Goal: Ask a question: Seek information or help from site administrators or community

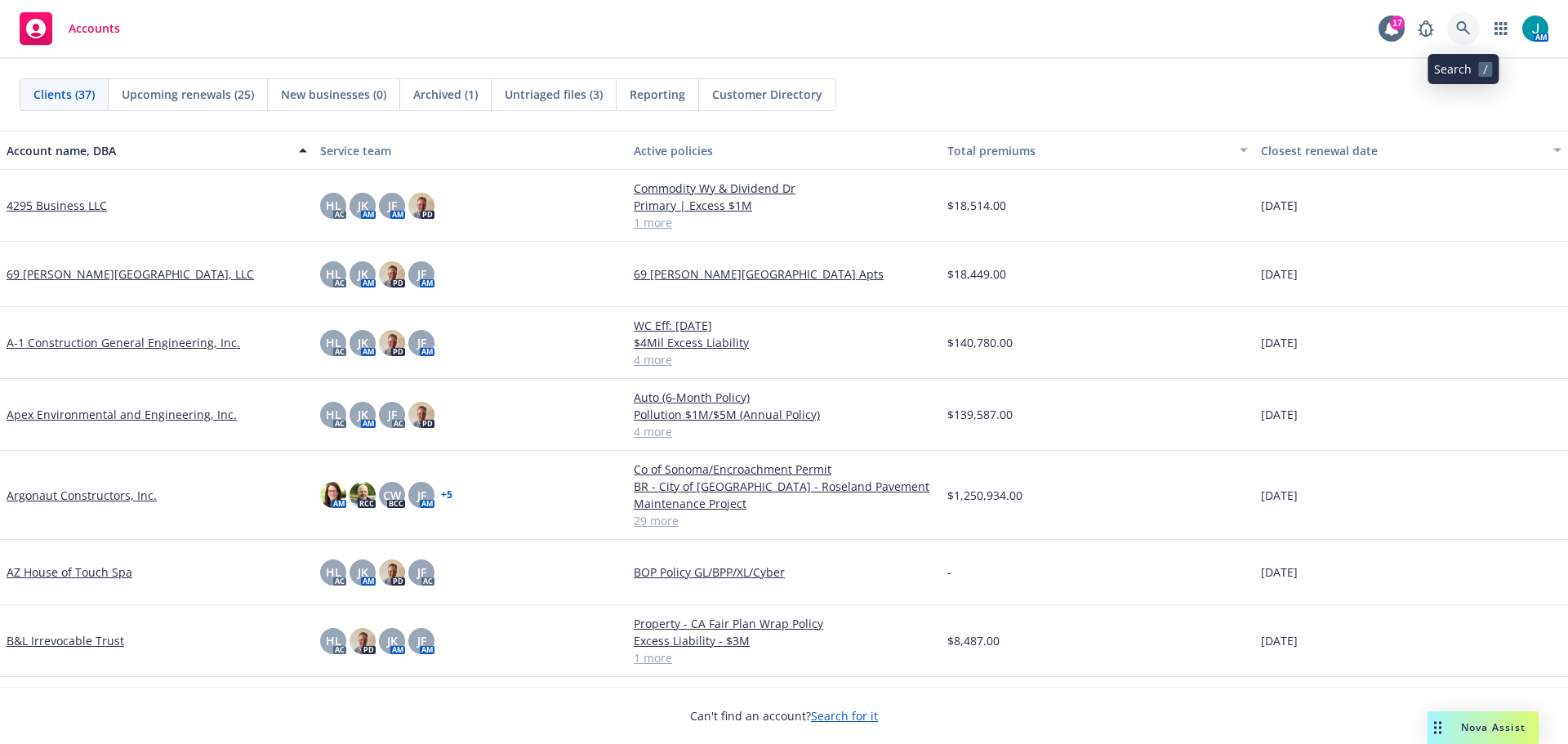
click at [1465, 30] on icon at bounding box center [1462, 28] width 14 height 14
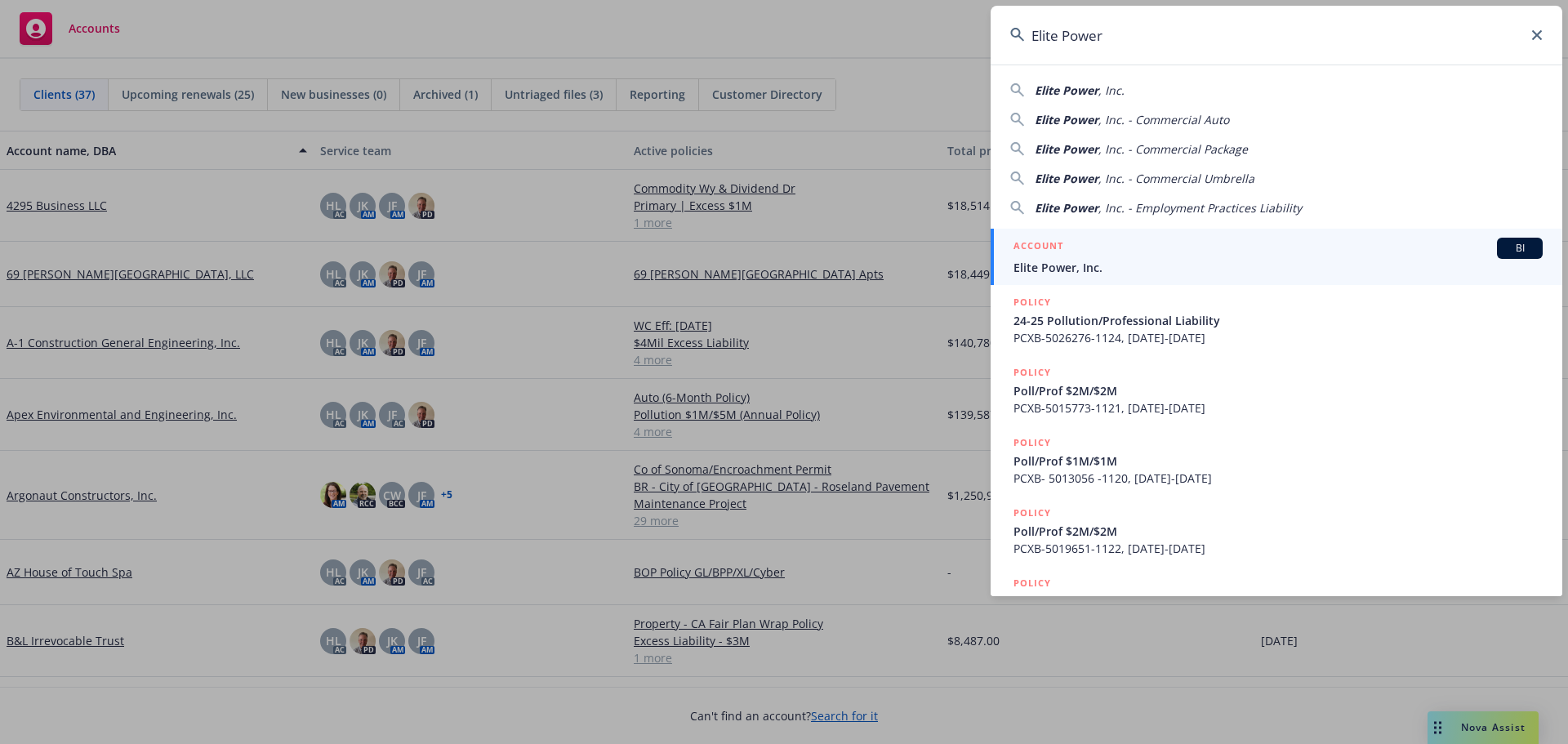
type input "Elite Power"
click at [1510, 247] on span "BI" at bounding box center [1519, 248] width 33 height 15
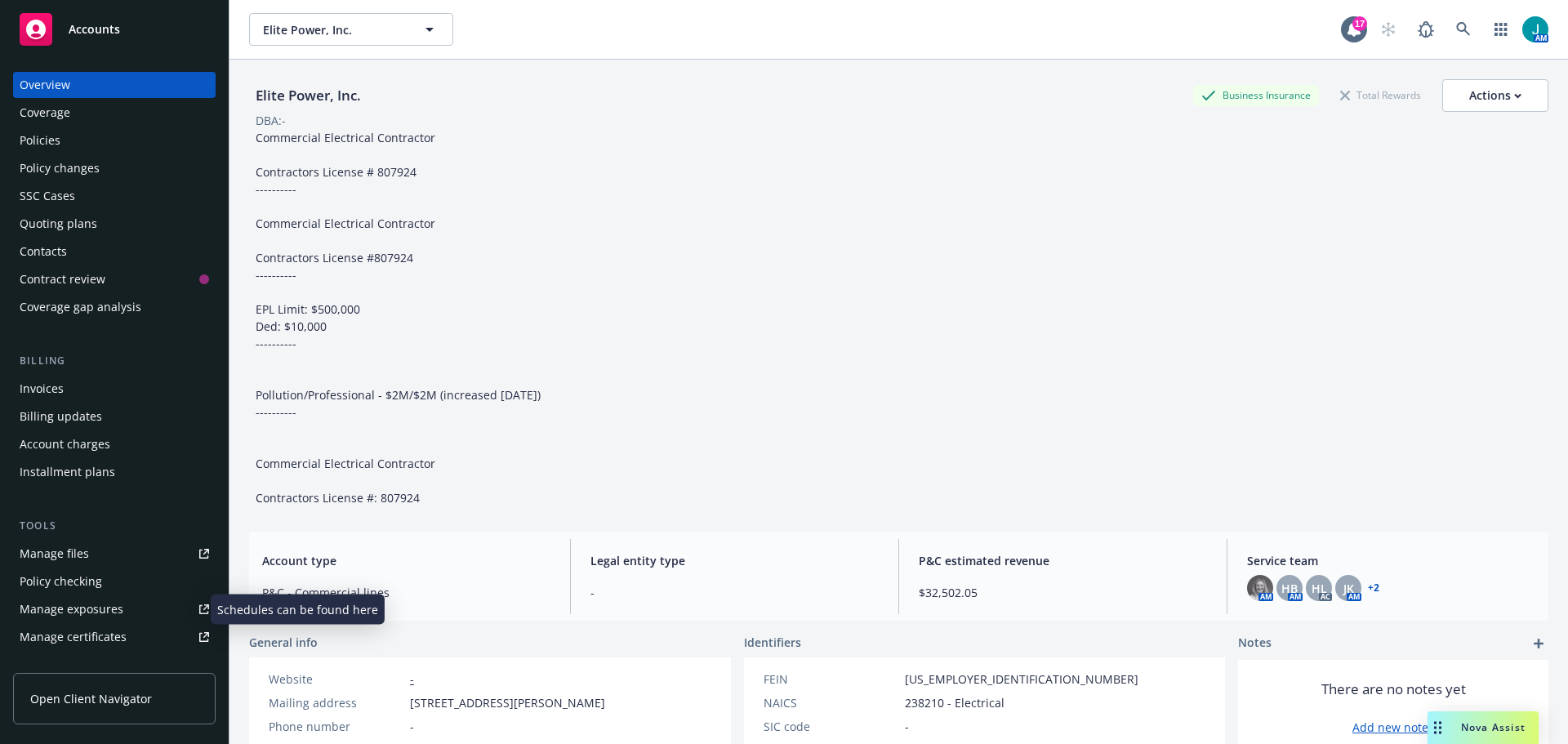
click at [117, 607] on div "Manage exposures" at bounding box center [71, 609] width 104 height 26
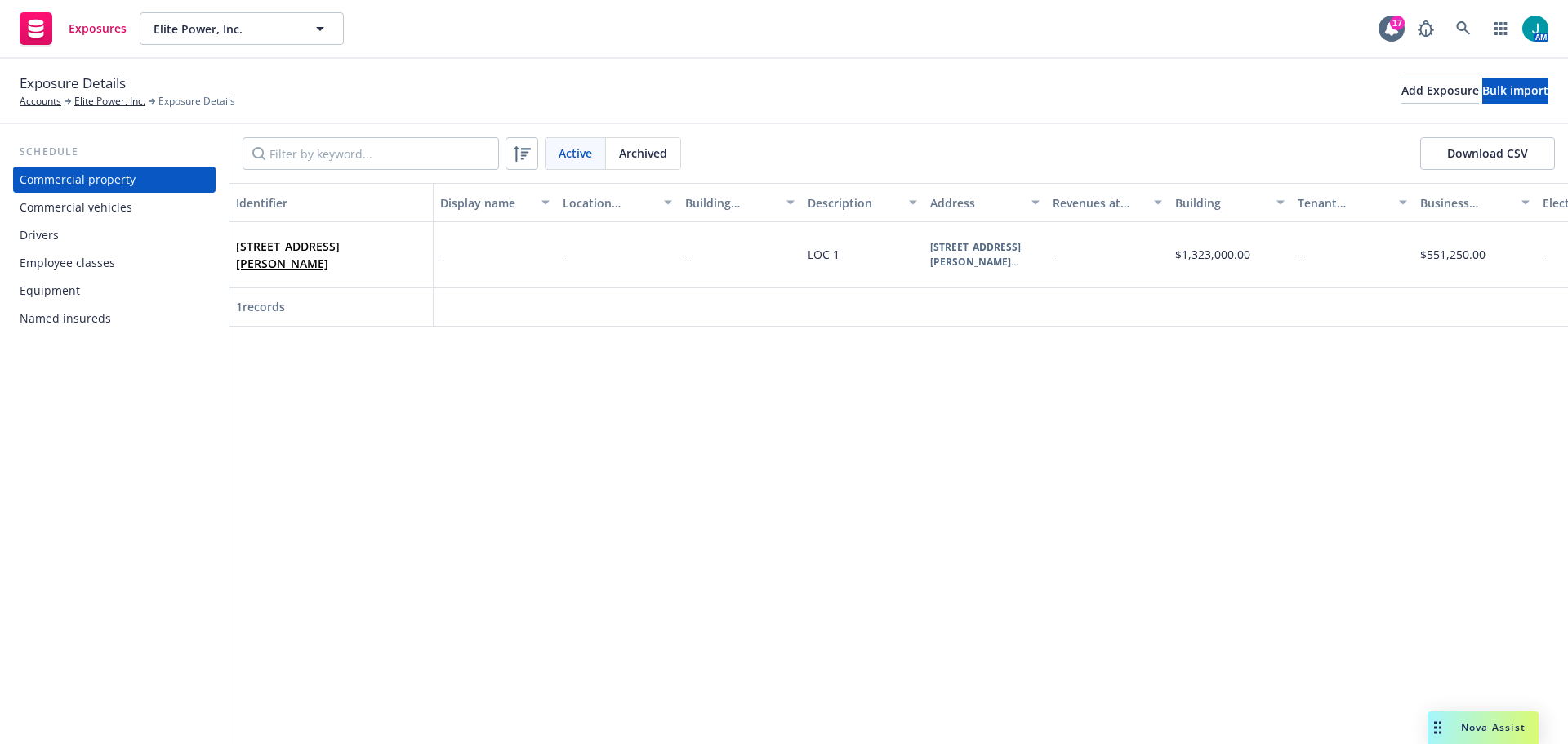
click at [124, 209] on div "Commercial vehicles" at bounding box center [76, 208] width 112 height 26
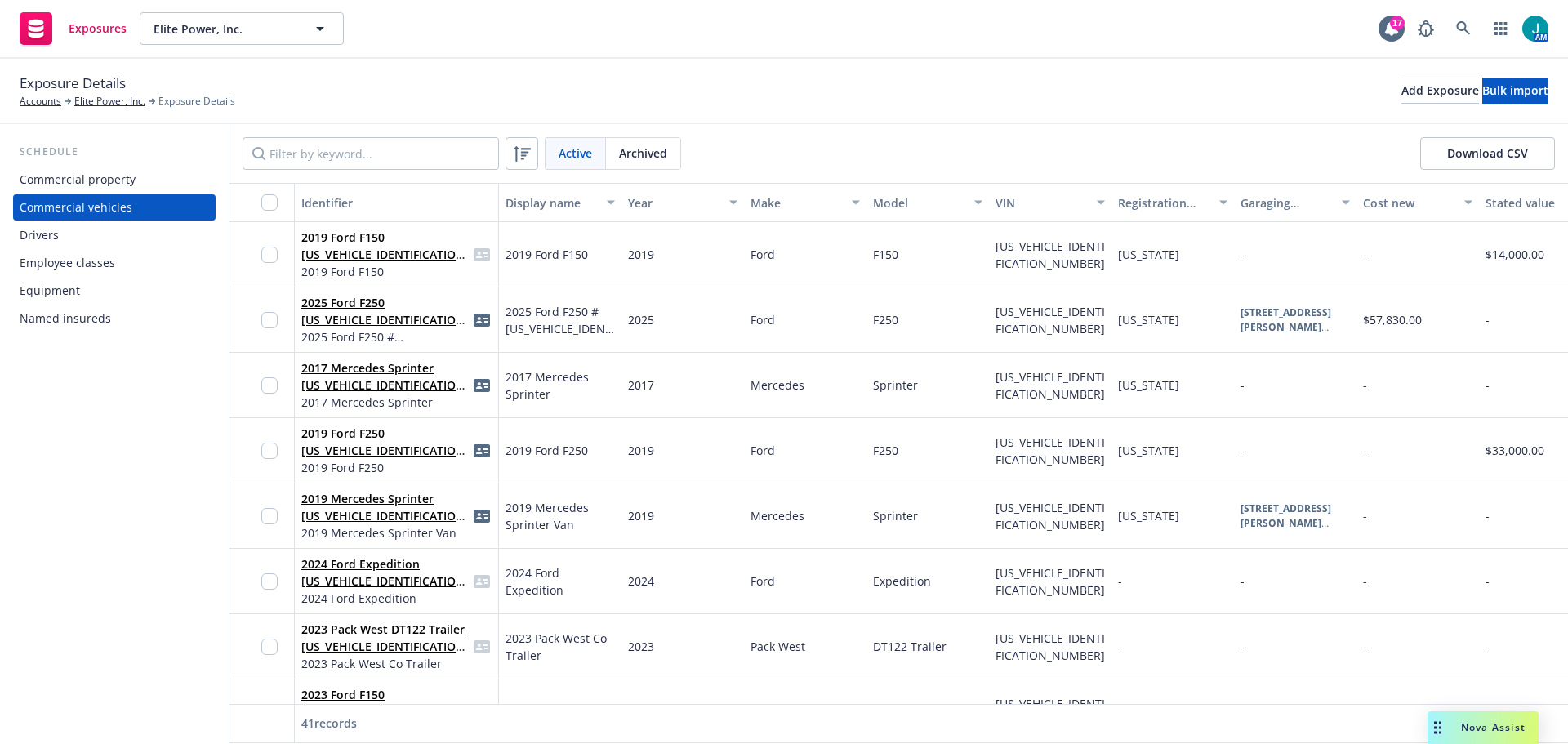
click at [1493, 724] on span "Nova Assist" at bounding box center [1492, 727] width 65 height 14
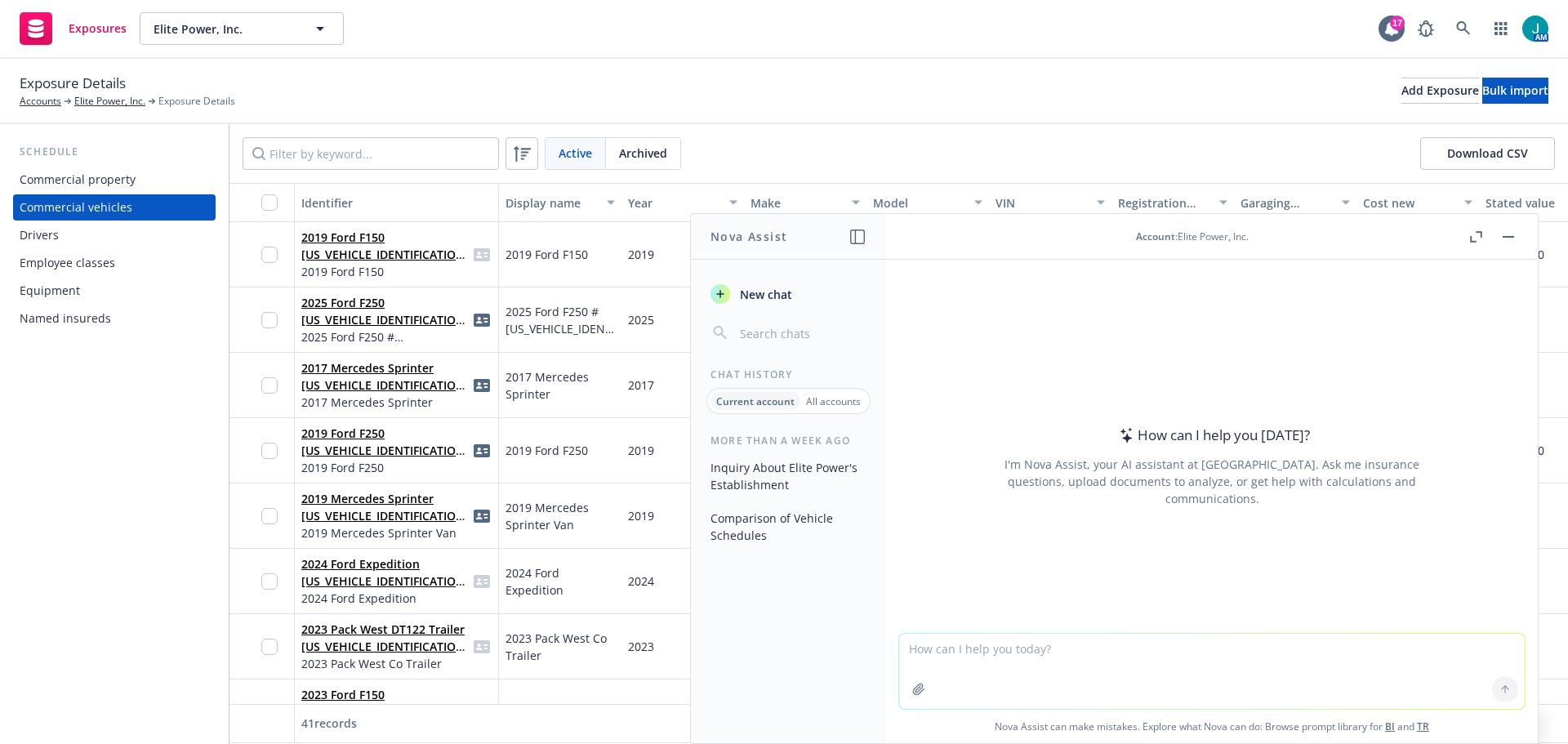
click at [947, 651] on textarea at bounding box center [1212, 671] width 626 height 75
type textarea "what is the percentage increase from $1,883,625 to $1,958,970"
click at [1500, 691] on icon at bounding box center [1505, 690] width 11 height 11
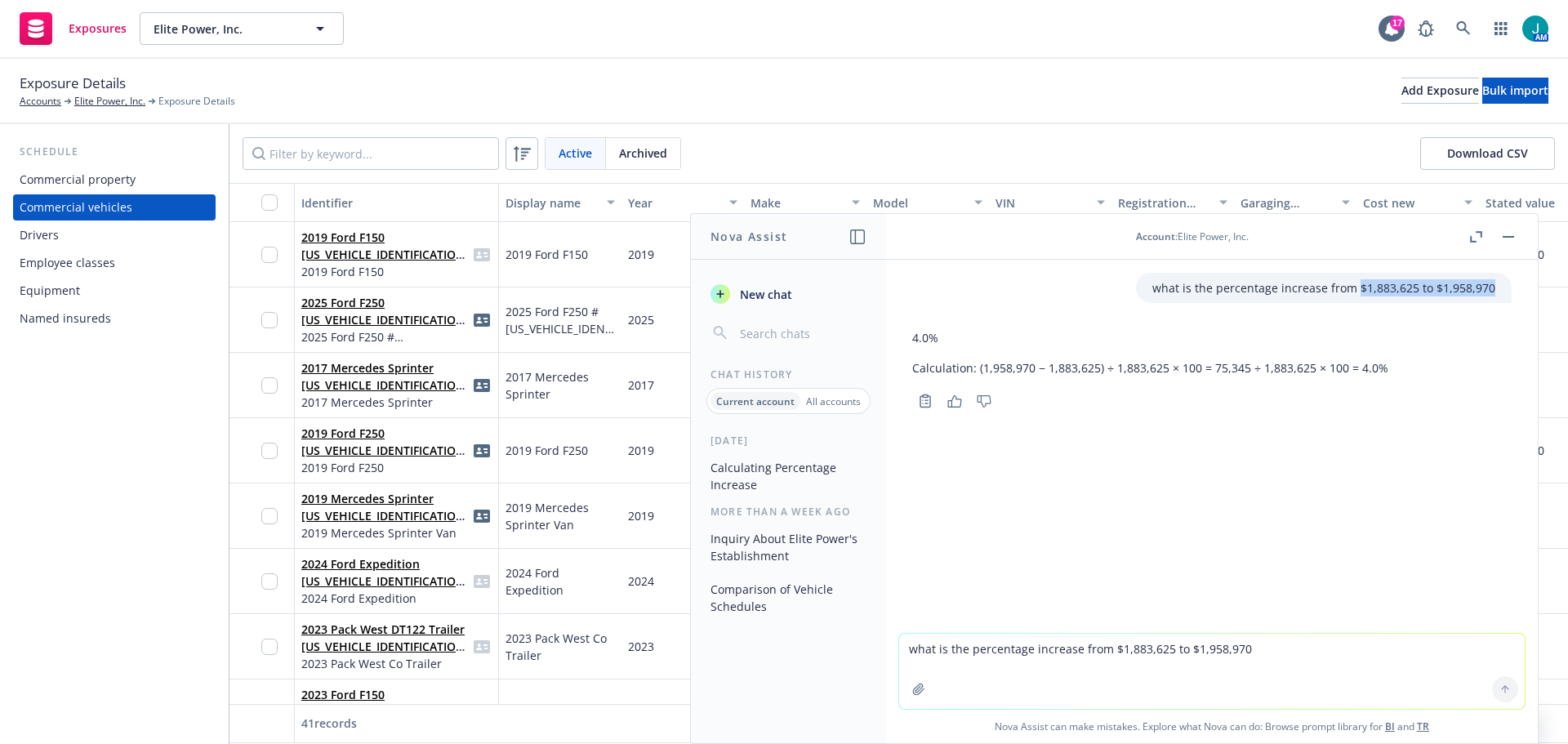
drag, startPoint x: 1351, startPoint y: 285, endPoint x: 1492, endPoint y: 285, distance: 141.0
click at [1492, 285] on div "what is the percentage increase from $1,883,625 to $1,958,970" at bounding box center [1323, 288] width 375 height 30
copy p "$1,883,625 to $1,958,970"
click at [917, 652] on textarea "what is the percentage increase from $1,883,625 to $1,958,970" at bounding box center [1212, 671] width 626 height 75
paste textarea "$1,883,625 to $1,958,970"
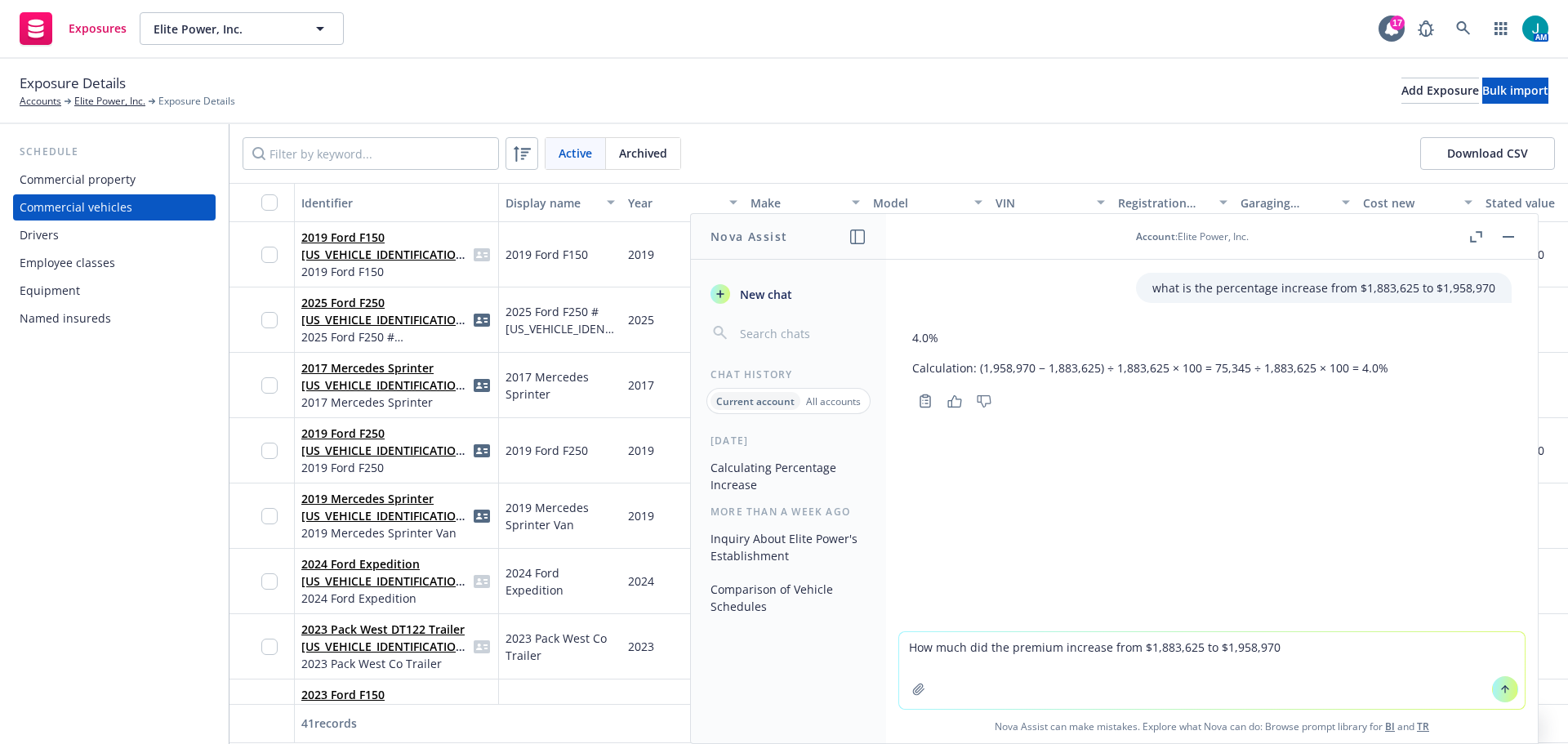
drag, startPoint x: 959, startPoint y: 646, endPoint x: 906, endPoint y: 652, distance: 53.3
click at [906, 652] on textarea "How much did the premium increase from $1,883,625 to $1,958,970" at bounding box center [1212, 671] width 626 height 77
click at [956, 650] on textarea "What perdent did the premium increase from $1,883,625 to $1,958,970" at bounding box center [1212, 671] width 626 height 77
type textarea "What percent did the premium increase from $1,883,625 to $1,958,970"
click at [1500, 687] on icon at bounding box center [1505, 690] width 11 height 11
